Goal: Find specific page/section: Find specific page/section

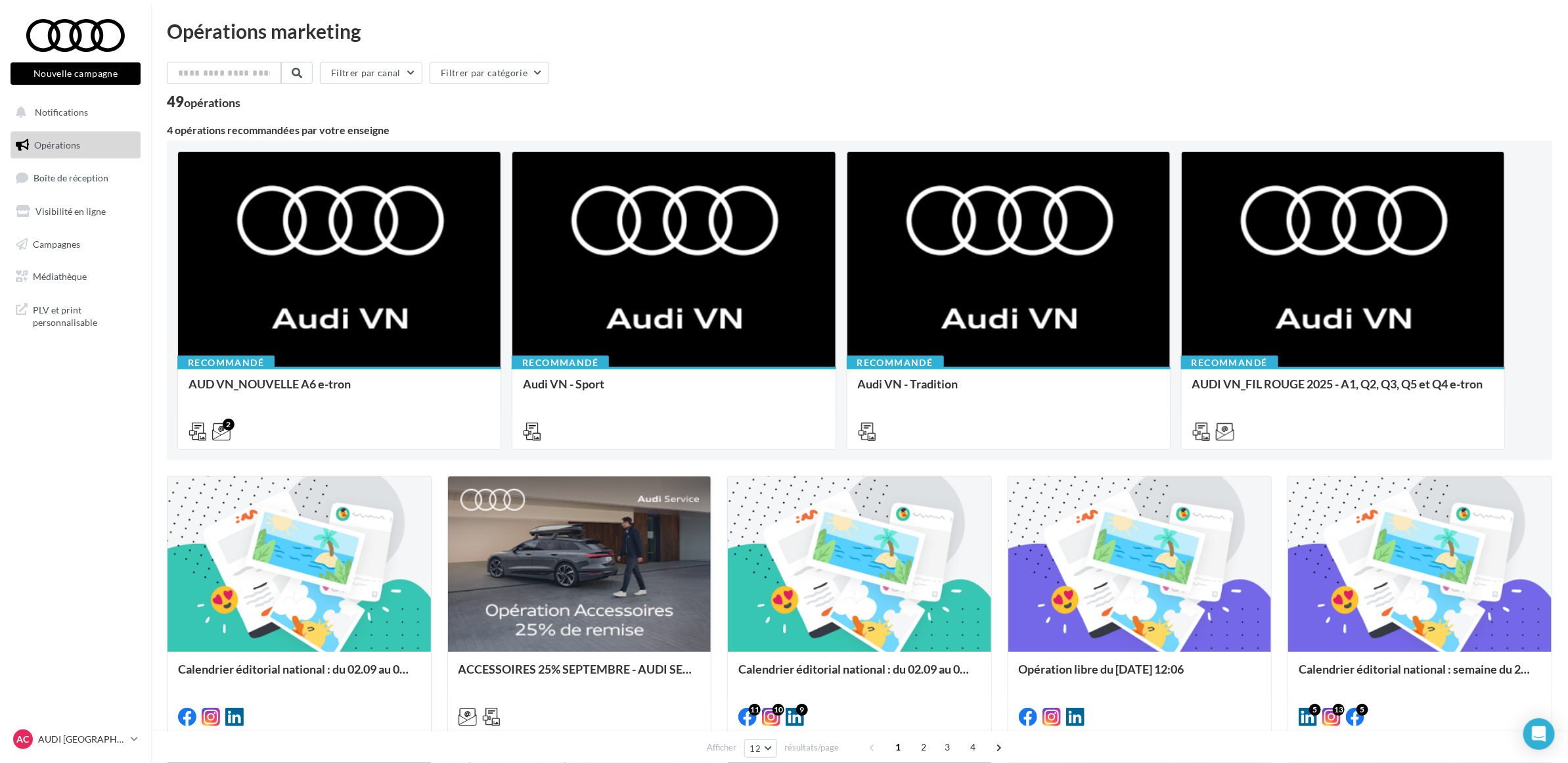
click at [776, 82] on div "Filtrer par canal Filtrer par catégorie" at bounding box center [859, 75] width 1385 height 27
click at [706, 95] on div "49 opérations" at bounding box center [859, 103] width 1385 height 17
click at [705, 95] on div "49 opérations" at bounding box center [859, 103] width 1385 height 17
click at [704, 74] on div "Filtrer par canal Filtrer par catégorie" at bounding box center [859, 75] width 1385 height 27
click at [125, 500] on nav "Nouvelle campagne Nouvelle campagne Notifications Opérations Boîte de réception…" at bounding box center [75, 381] width 151 height 763
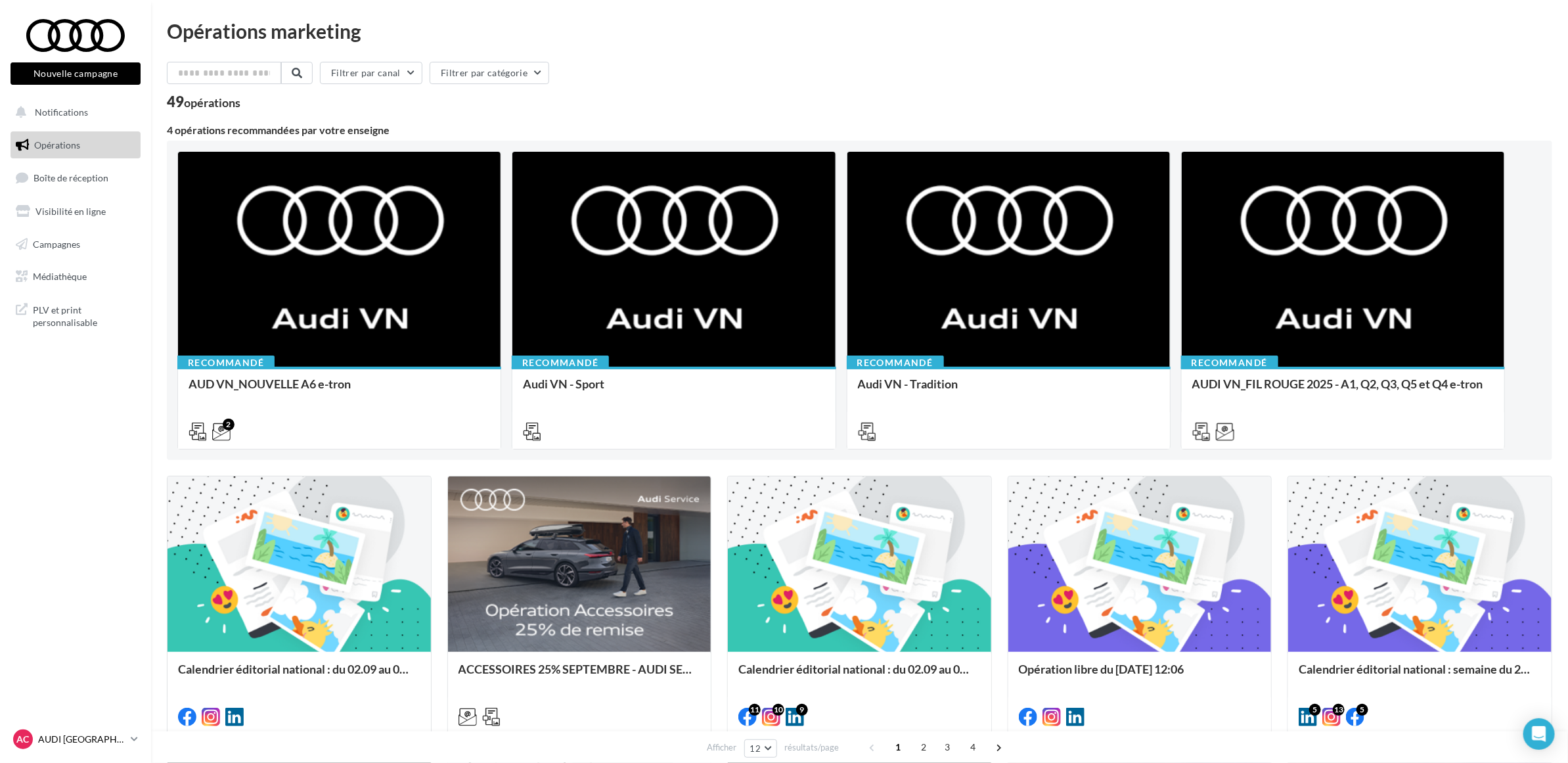
click at [92, 747] on div "AC AUDI CLERMONT FERRAND audi-cler-cha" at bounding box center [69, 739] width 112 height 19
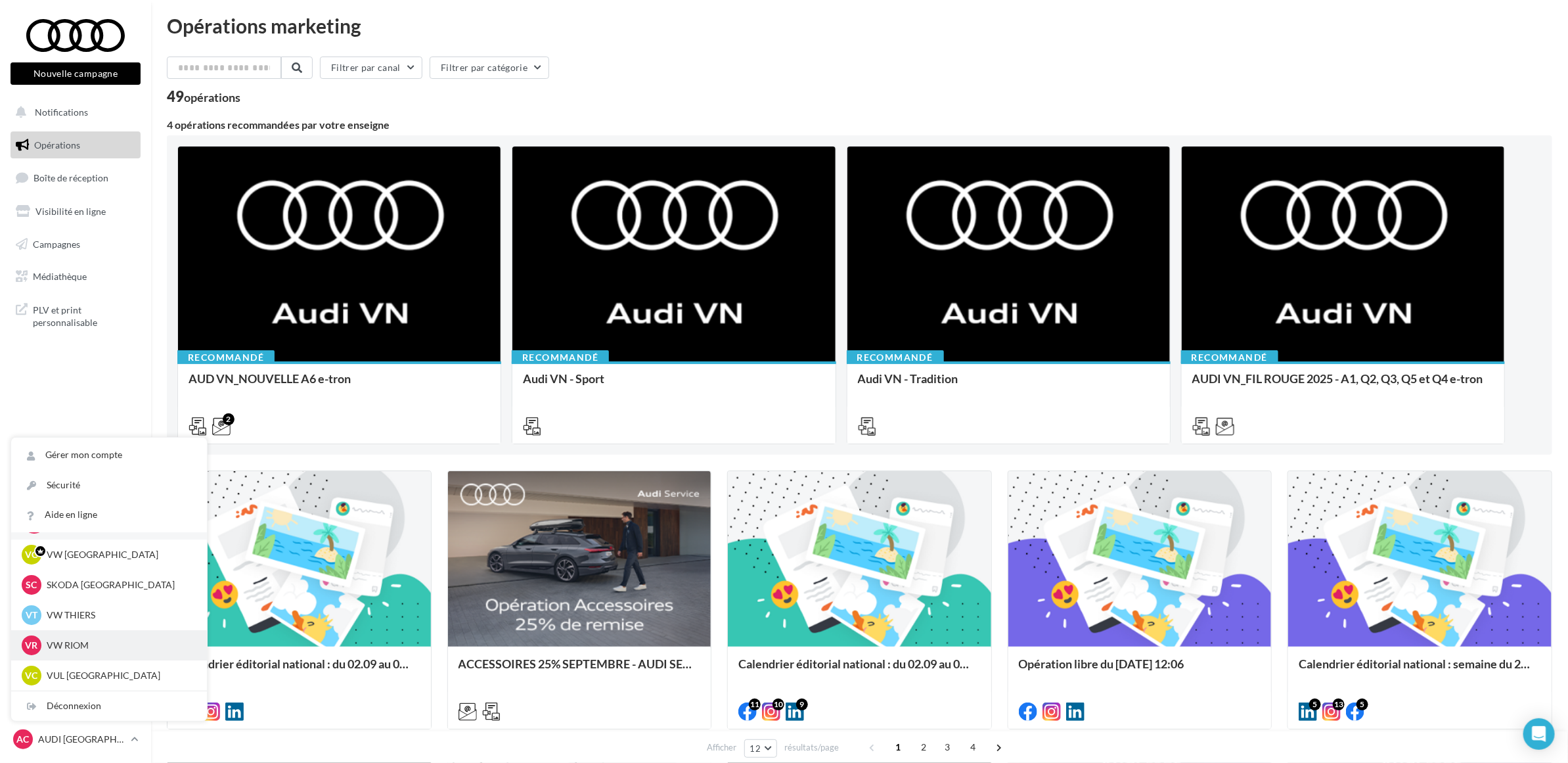
scroll to position [164, 0]
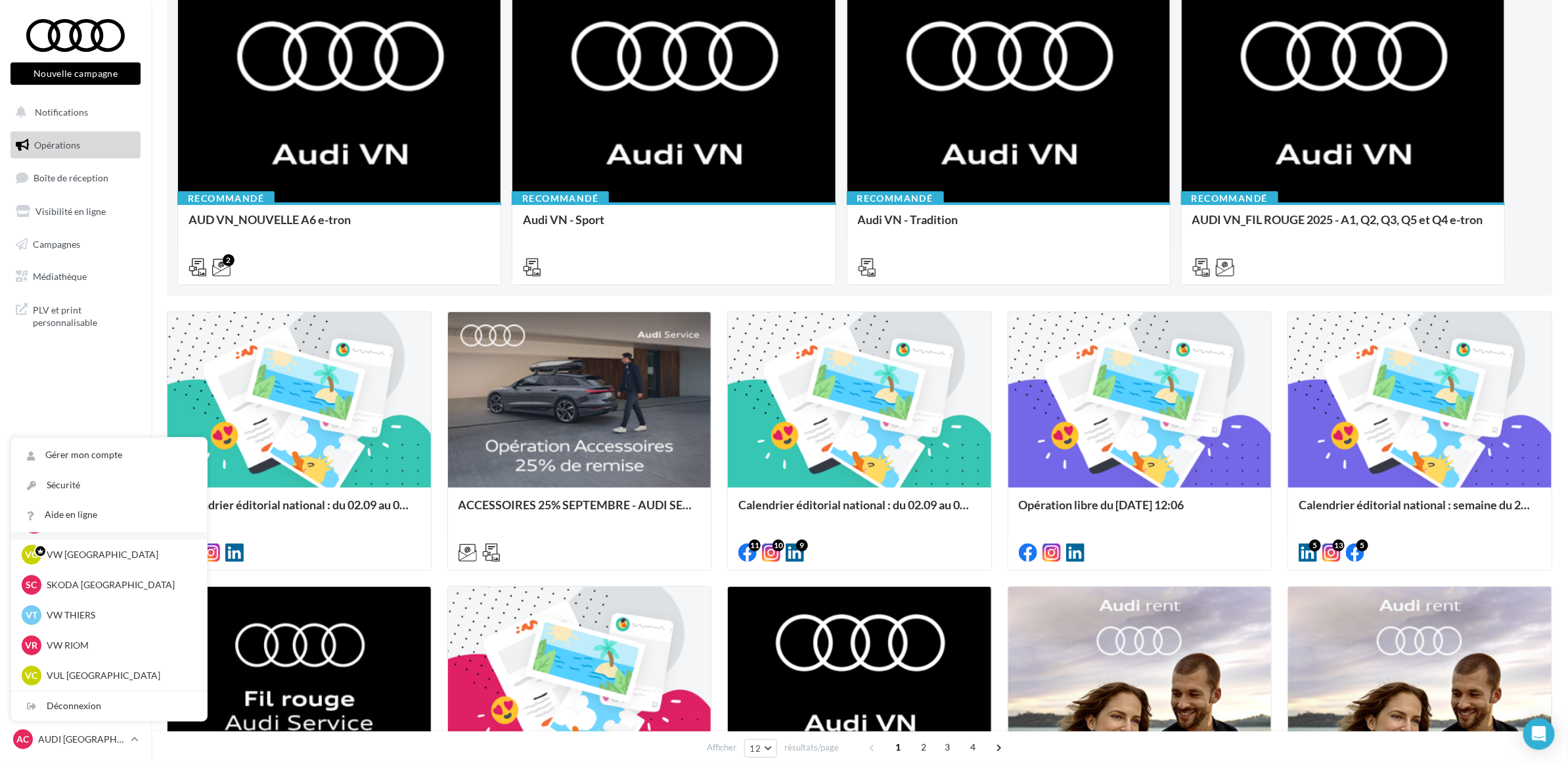
click at [60, 379] on nav "Nouvelle campagne Nouvelle campagne Notifications Opérations Boîte de réception…" at bounding box center [75, 381] width 151 height 763
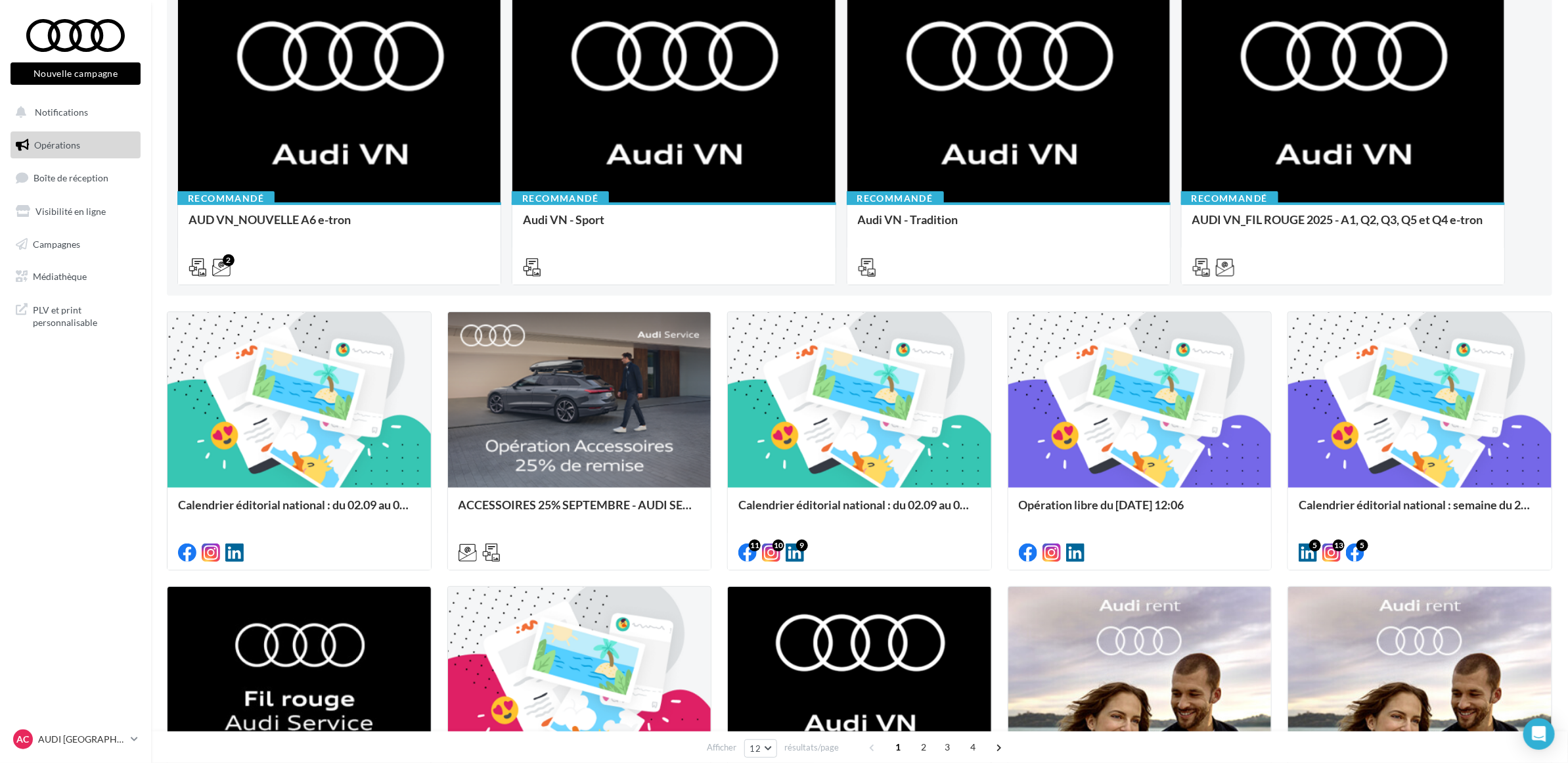
click at [60, 379] on nav "Nouvelle campagne Nouvelle campagne Notifications Opérations Boîte de réception…" at bounding box center [75, 381] width 151 height 763
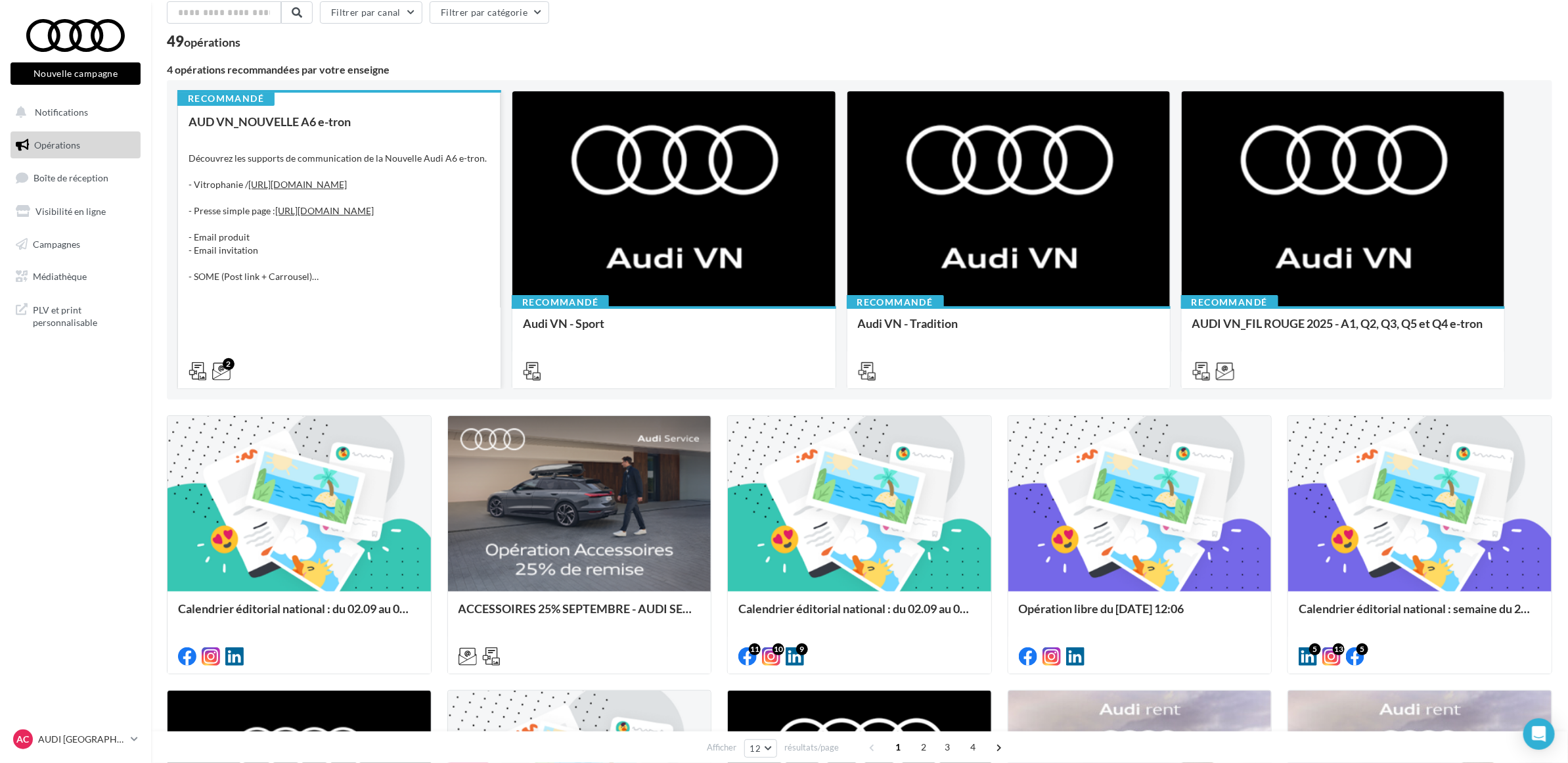
scroll to position [0, 0]
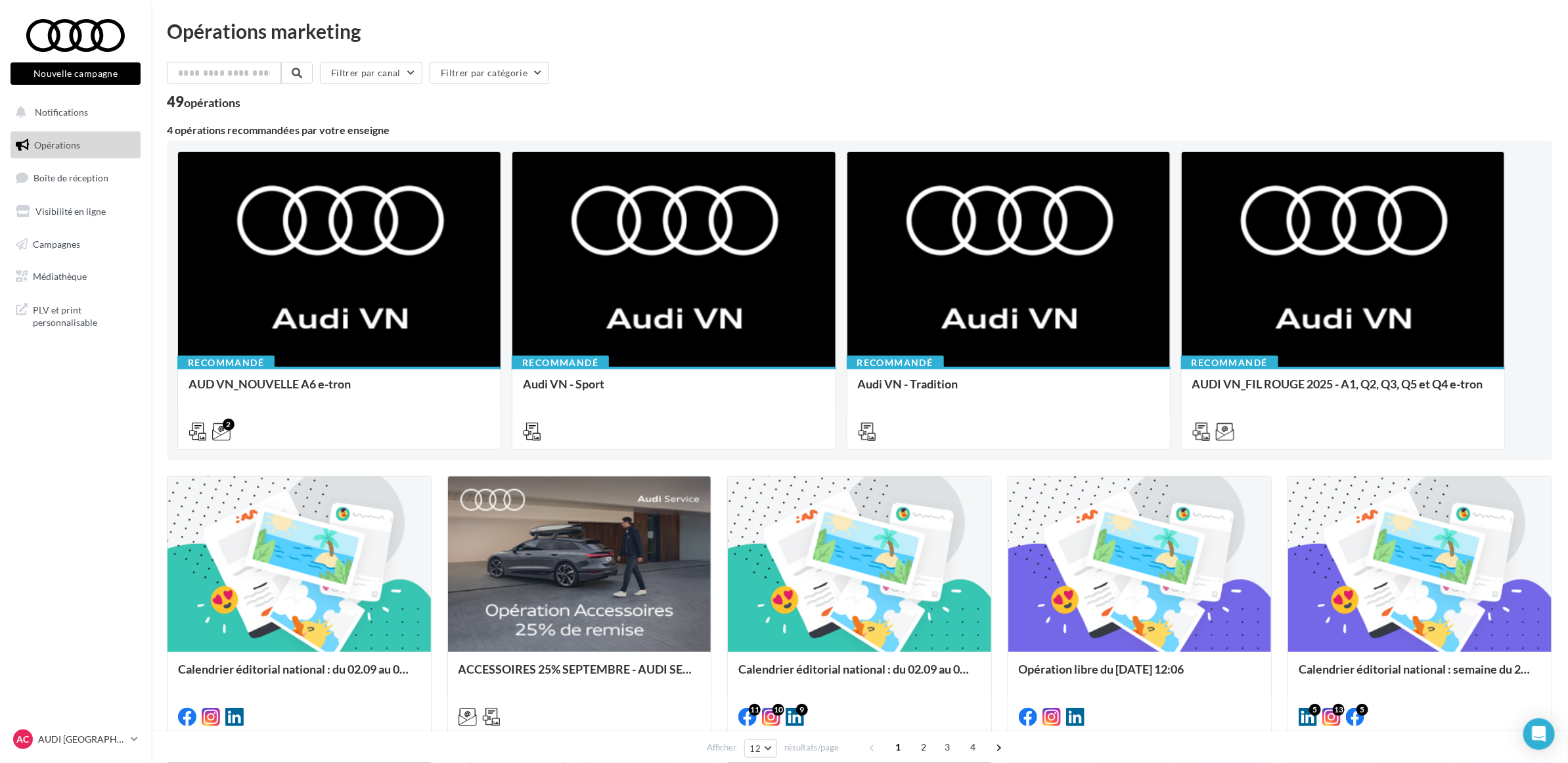
click at [726, 86] on div "Filtrer par canal Filtrer par catégorie" at bounding box center [859, 75] width 1385 height 27
drag, startPoint x: 726, startPoint y: 86, endPoint x: 651, endPoint y: 99, distance: 76.1
click at [651, 99] on div "49 opérations" at bounding box center [859, 103] width 1385 height 17
click at [776, 81] on div "Filtrer par canal Filtrer par catégorie" at bounding box center [859, 75] width 1385 height 27
